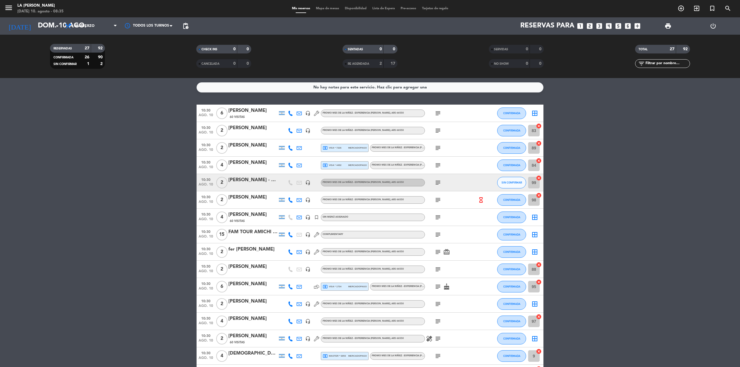
scroll to position [234, 0]
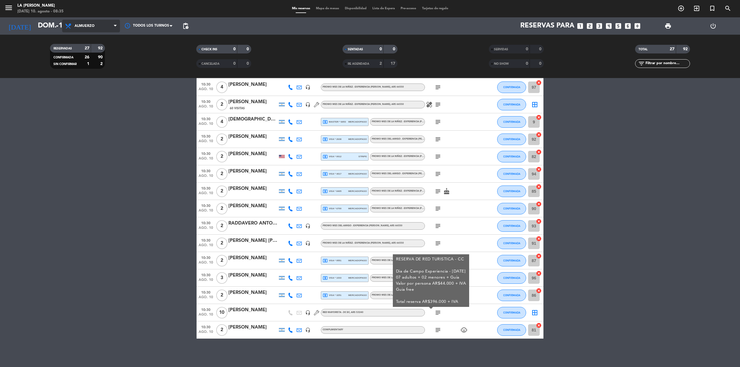
click at [64, 23] on span "Almuerzo" at bounding box center [91, 26] width 58 height 13
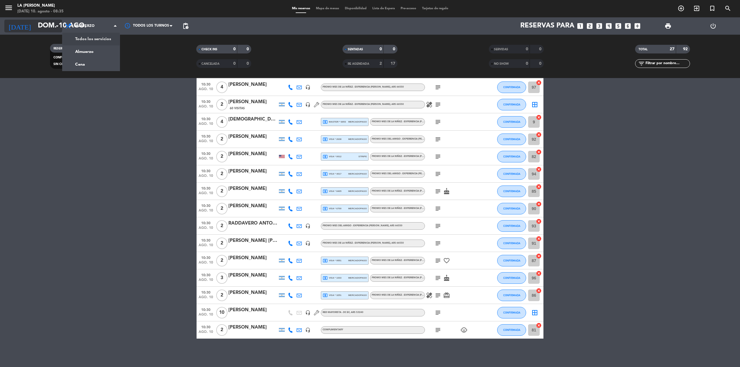
click at [54, 28] on icon "arrow_drop_down" at bounding box center [57, 26] width 7 height 7
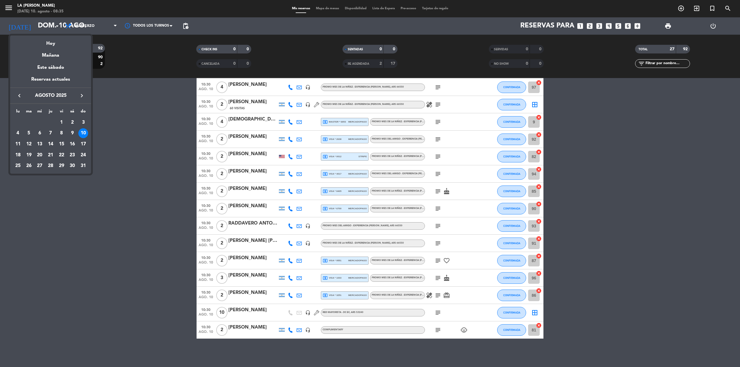
click at [169, 78] on div at bounding box center [370, 183] width 740 height 367
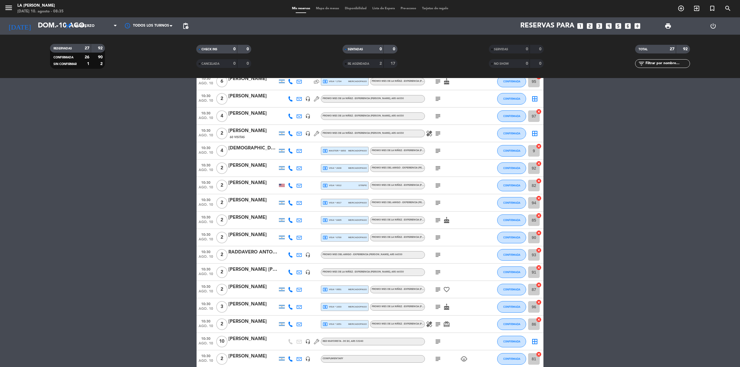
scroll to position [0, 0]
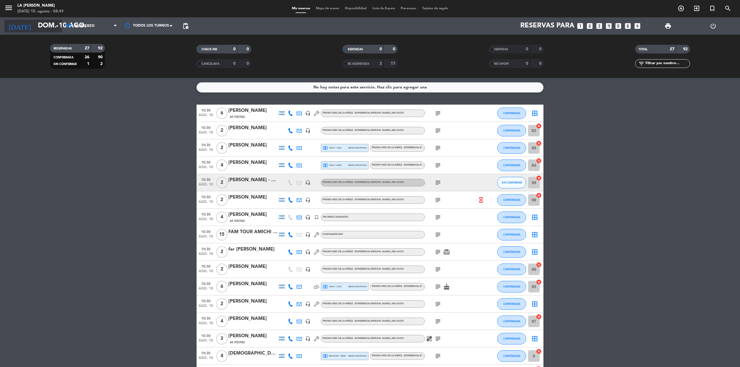
click at [53, 25] on input "dom. 10 ago." at bounding box center [78, 26] width 86 height 14
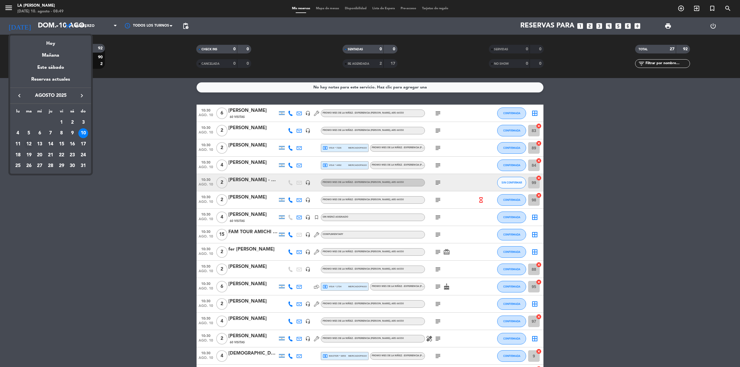
click at [31, 145] on div "12" at bounding box center [29, 144] width 10 height 10
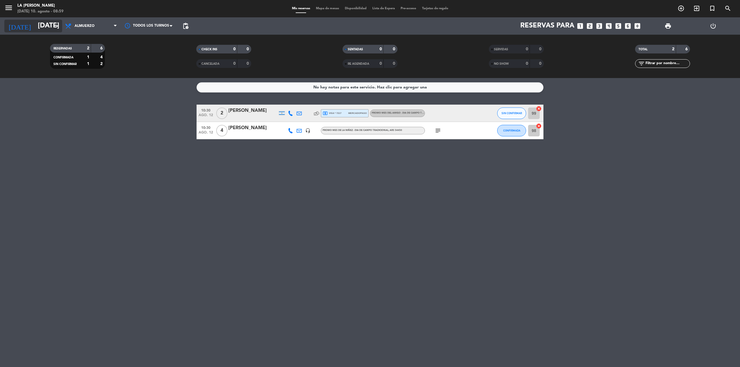
click at [45, 31] on input "[DATE]" at bounding box center [78, 26] width 86 height 14
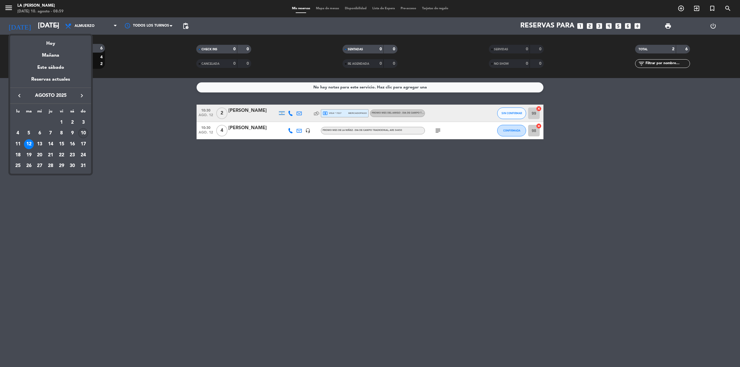
click at [86, 130] on div "10" at bounding box center [83, 133] width 10 height 10
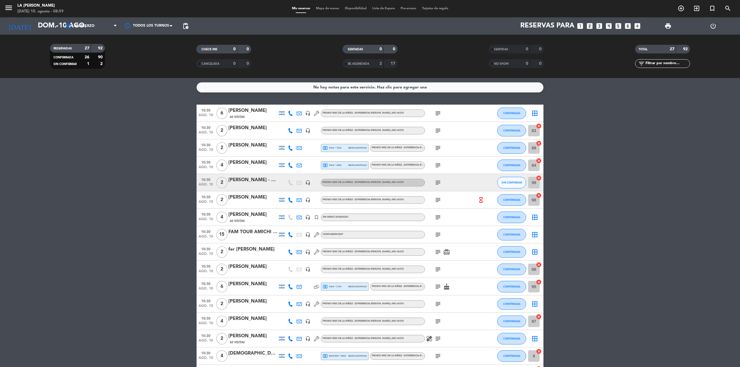
click at [437, 114] on icon "subject" at bounding box center [437, 113] width 7 height 7
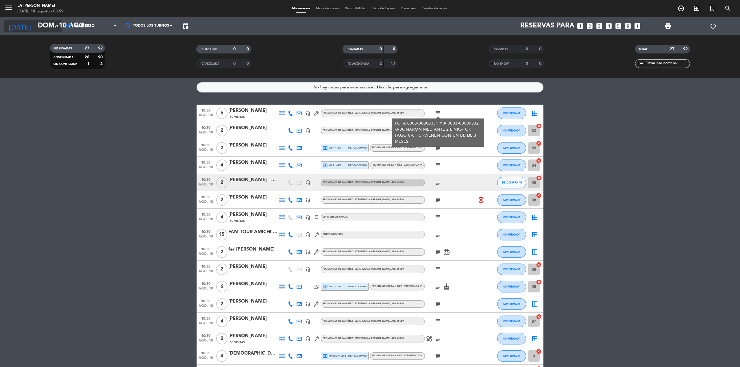
click at [56, 25] on icon "arrow_drop_down" at bounding box center [57, 26] width 7 height 7
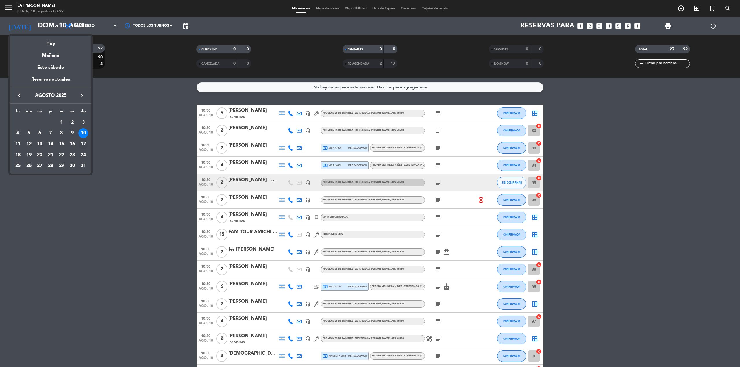
click at [85, 147] on div "17" at bounding box center [83, 144] width 10 height 10
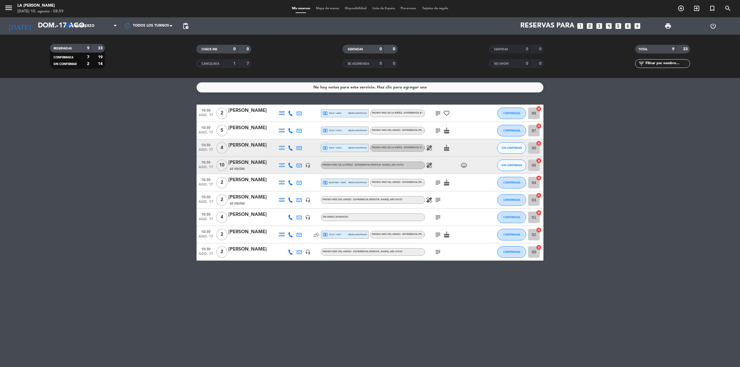
click at [48, 36] on div "RESERVADAS 9 33 CONFIRMADA 7 19 SIN CONFIRMAR 2 14 CHECK INS 0 0 CANCELADA 1 7 …" at bounding box center [370, 56] width 740 height 43
click at [50, 29] on input "dom. 17 ago." at bounding box center [78, 26] width 86 height 14
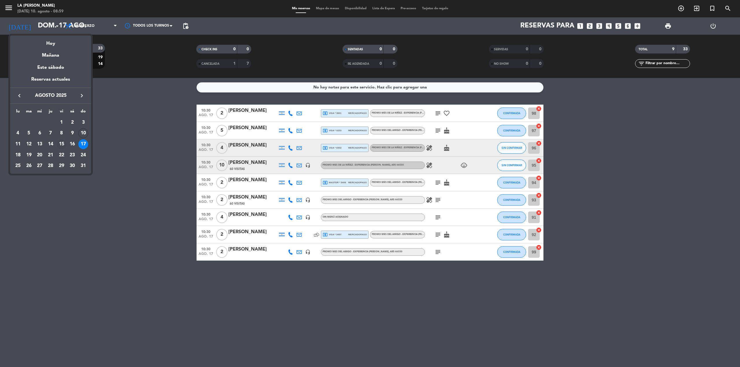
click at [60, 144] on div "15" at bounding box center [62, 144] width 10 height 10
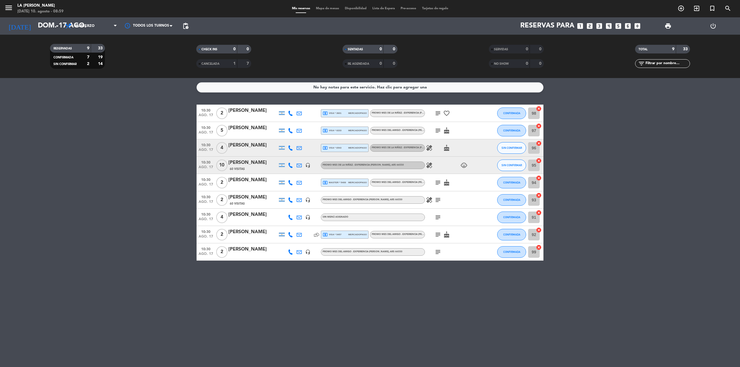
type input "vie. 15 ago."
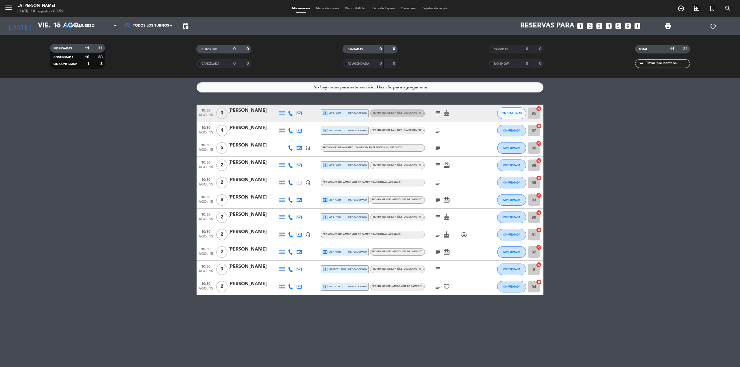
click at [437, 236] on icon "subject" at bounding box center [437, 234] width 7 height 7
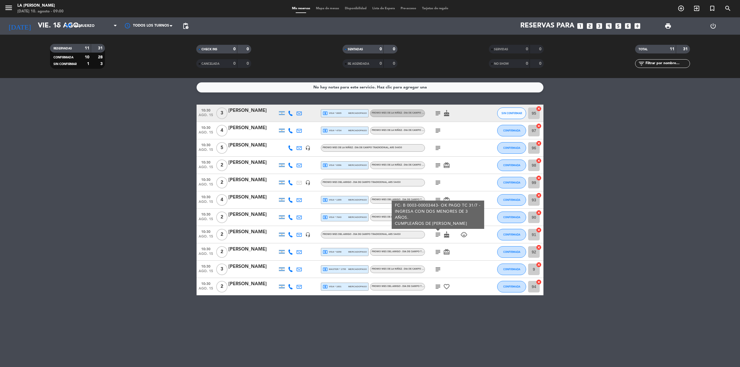
click at [262, 233] on div "[PERSON_NAME]" at bounding box center [252, 232] width 49 height 8
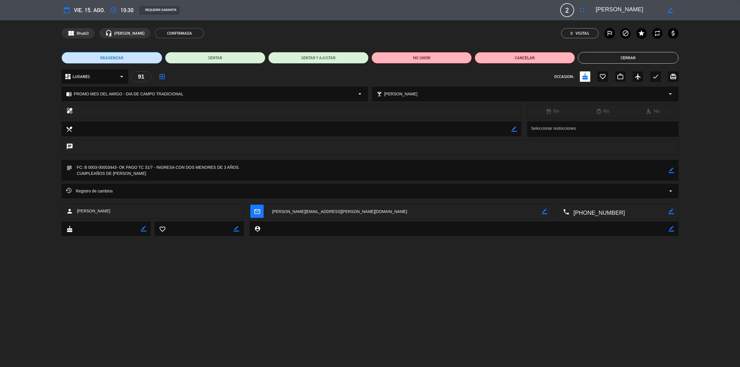
click at [671, 171] on icon "border_color" at bounding box center [670, 170] width 5 height 5
click at [253, 166] on textarea at bounding box center [370, 170] width 596 height 21
drag, startPoint x: 251, startPoint y: 166, endPoint x: 223, endPoint y: 166, distance: 27.7
click at [223, 166] on textarea at bounding box center [370, 170] width 596 height 21
type textarea "FC: B 0003-00003443- OK PAGO TC 31/7 - INGRESA CON DOS MENORES (1 Y 2 AÑOS) CUM…"
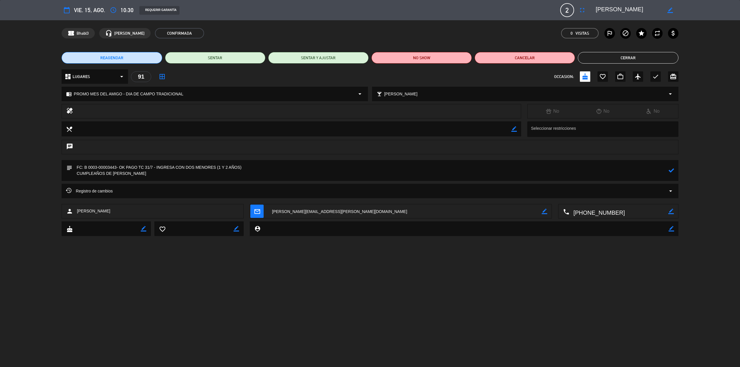
click at [670, 171] on icon at bounding box center [670, 170] width 5 height 5
click at [652, 65] on div "REAGENDAR SENTAR SENTAR Y AJUSTAR NO SHOW Cancelar Cerrar" at bounding box center [370, 57] width 740 height 23
click at [651, 59] on button "Cerrar" at bounding box center [628, 58] width 100 height 12
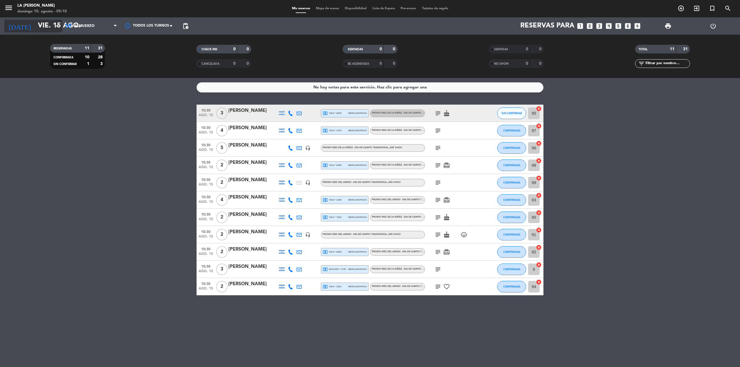
click at [55, 26] on icon "arrow_drop_down" at bounding box center [57, 26] width 7 height 7
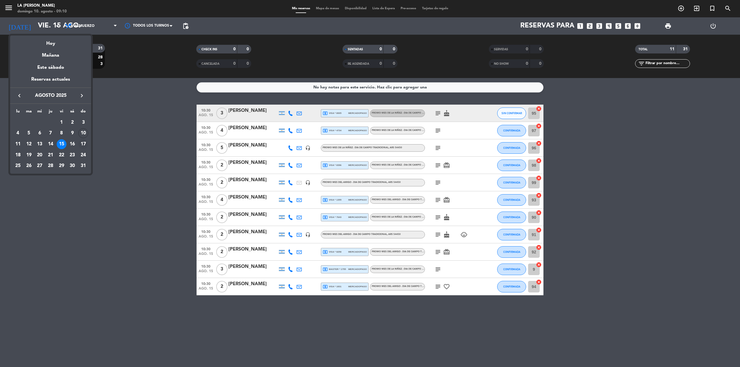
click at [80, 146] on div "17" at bounding box center [83, 144] width 10 height 10
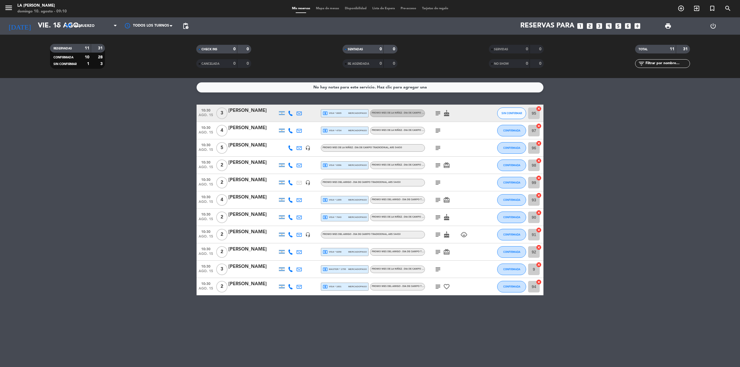
type input "dom. 17 ago."
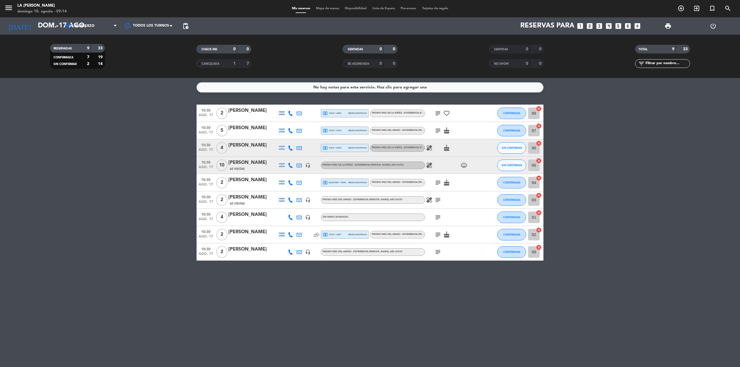
click at [256, 169] on div "60 Visitas" at bounding box center [252, 168] width 49 height 5
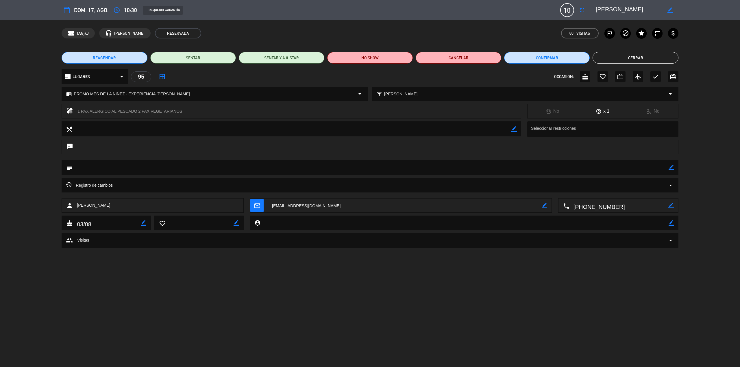
click at [671, 167] on icon "border_color" at bounding box center [670, 167] width 5 height 5
click at [551, 165] on textarea at bounding box center [370, 167] width 596 height 15
paste textarea "A 0003-00000333"
type textarea "FC: A 0003-00000333 - OK PAGO TC 10/8"
click at [101, 224] on textarea at bounding box center [107, 223] width 68 height 14
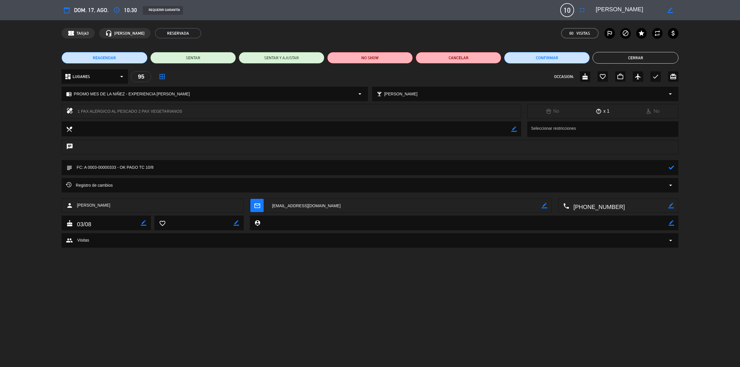
click at [97, 222] on textarea at bounding box center [107, 223] width 68 height 14
click at [148, 224] on div "cake border_color" at bounding box center [106, 223] width 88 height 14
click at [144, 224] on icon "border_color" at bounding box center [143, 222] width 5 height 5
click at [66, 222] on div "cake" at bounding box center [106, 223] width 88 height 14
click at [98, 222] on textarea at bounding box center [107, 223] width 68 height 14
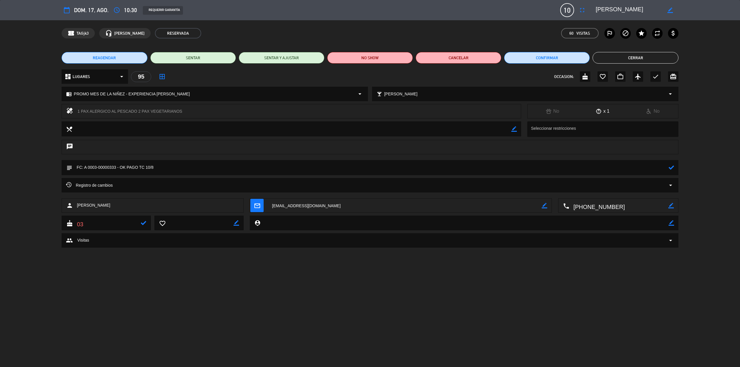
type textarea "0"
click at [141, 223] on icon at bounding box center [143, 222] width 5 height 5
click at [144, 226] on div at bounding box center [143, 223] width 5 height 14
click at [144, 224] on icon at bounding box center [143, 222] width 5 height 5
click at [144, 226] on icon at bounding box center [143, 222] width 5 height 5
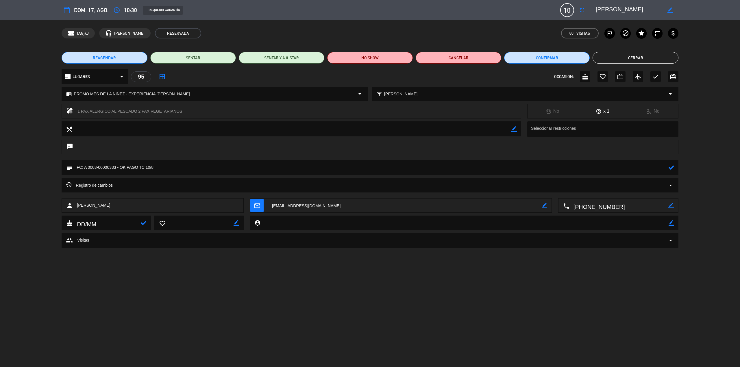
click at [144, 227] on div at bounding box center [143, 223] width 5 height 14
click at [445, 306] on div "calendar_today dom. 17, ago. access_time 10:30 REQUERIR GARANTÍA 10 [PERSON_NAM…" at bounding box center [370, 183] width 740 height 367
click at [673, 170] on div at bounding box center [670, 167] width 5 height 15
click at [672, 170] on icon at bounding box center [670, 167] width 5 height 5
click at [620, 57] on button "Cerrar" at bounding box center [635, 58] width 86 height 12
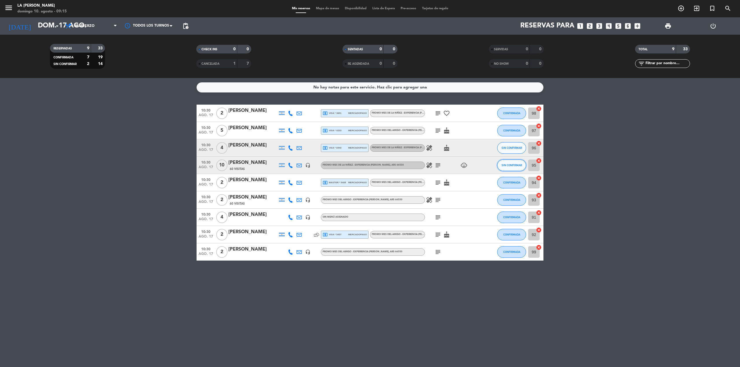
click at [513, 164] on span "SIN CONFIRMAR" at bounding box center [511, 165] width 21 height 3
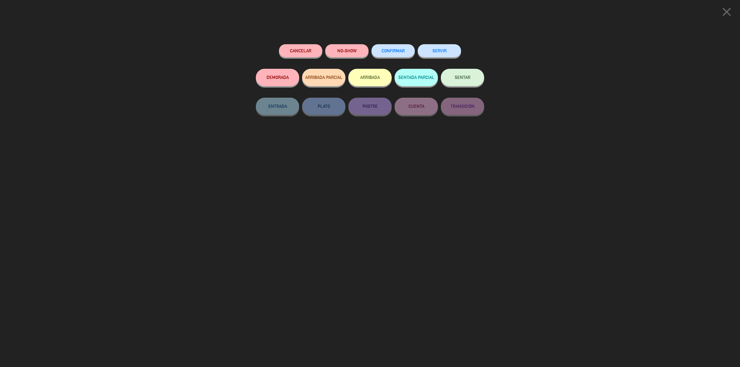
click at [396, 46] on button "CONFIRMAR" at bounding box center [392, 50] width 43 height 13
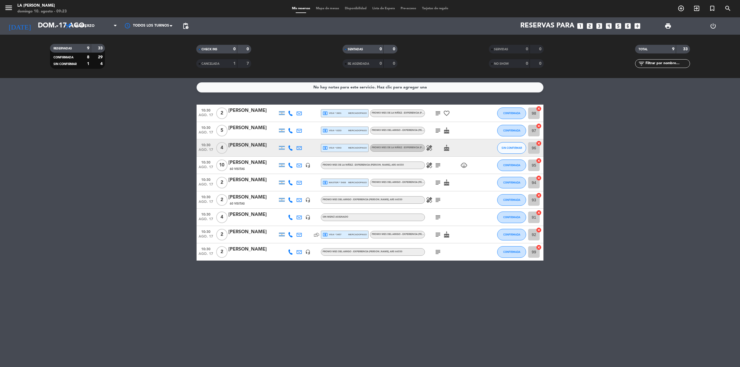
click at [430, 166] on icon "healing" at bounding box center [429, 165] width 7 height 7
